Goal: Obtain resource: Obtain resource

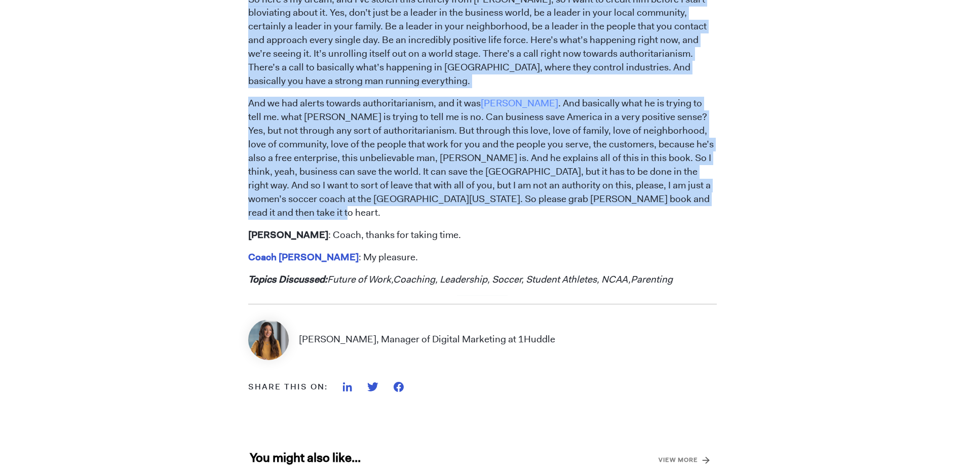
scroll to position [5181, 0]
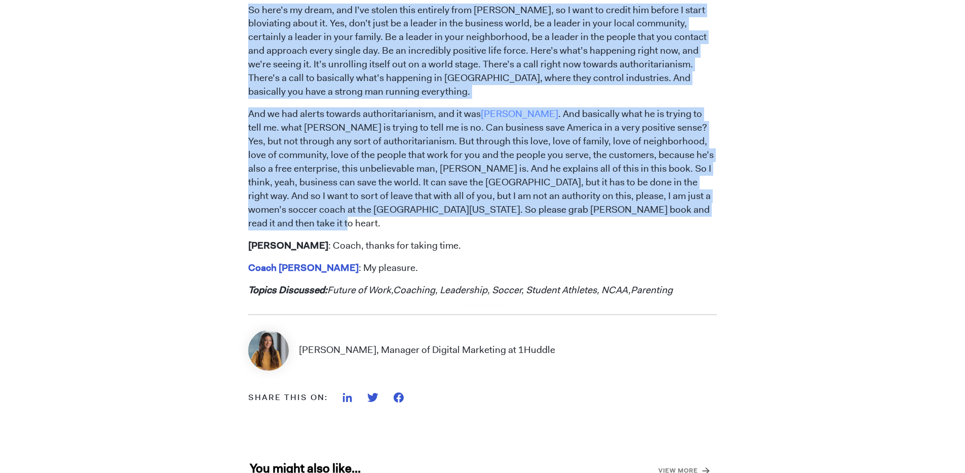
drag, startPoint x: 250, startPoint y: 59, endPoint x: 691, endPoint y: 172, distance: 454.8
copy span "LORE IPSUMDOLORSIT Ame : Conse adipisci. E sedd eiu temporincid utla etd magn a…"
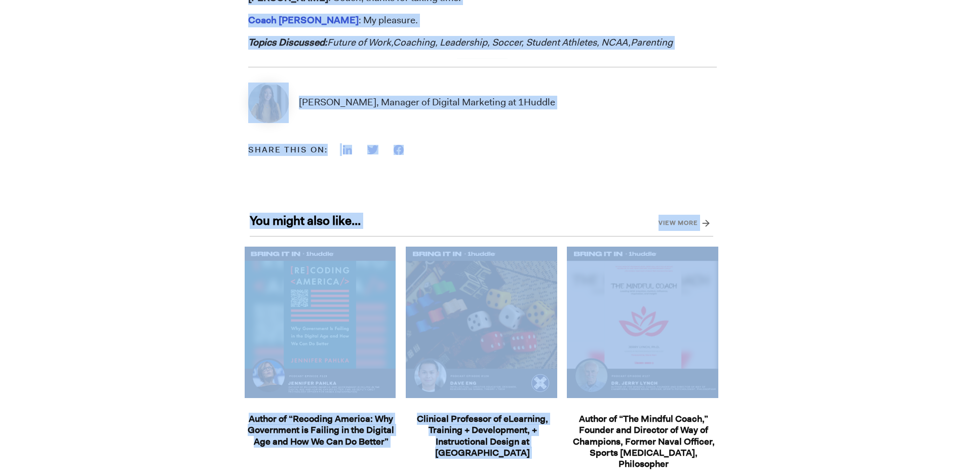
scroll to position [4945, 0]
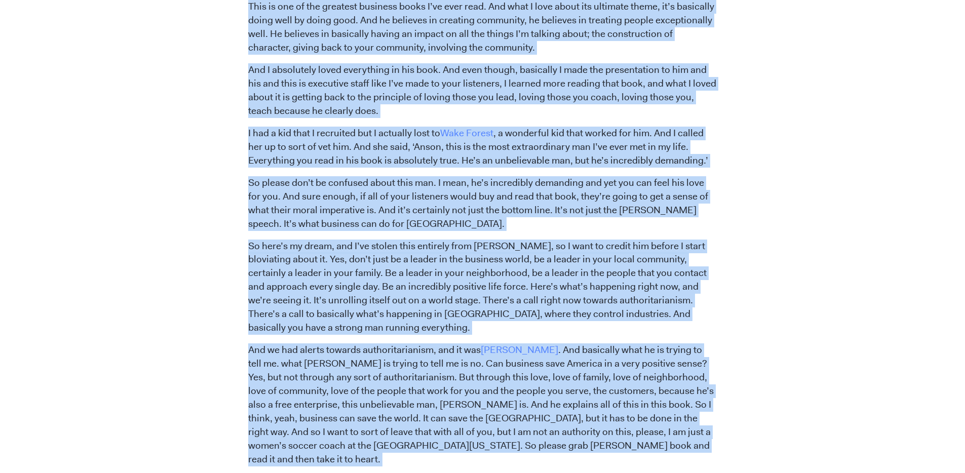
drag, startPoint x: 249, startPoint y: 73, endPoint x: 541, endPoint y: 421, distance: 454.5
copy span "LORE IPSUMDOLORSIT Ame : Conse adipisci. E sedd eiu temporincid utla etd magn a…"
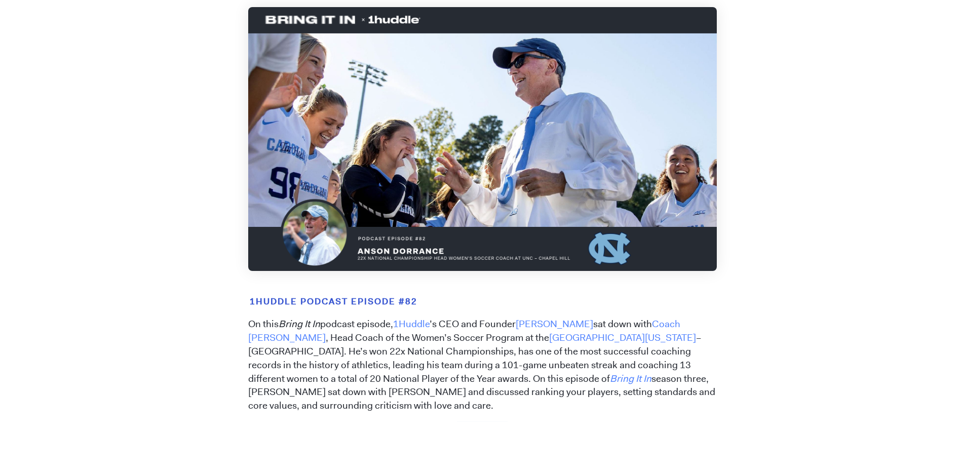
scroll to position [497, 0]
